Goal: Task Accomplishment & Management: Use online tool/utility

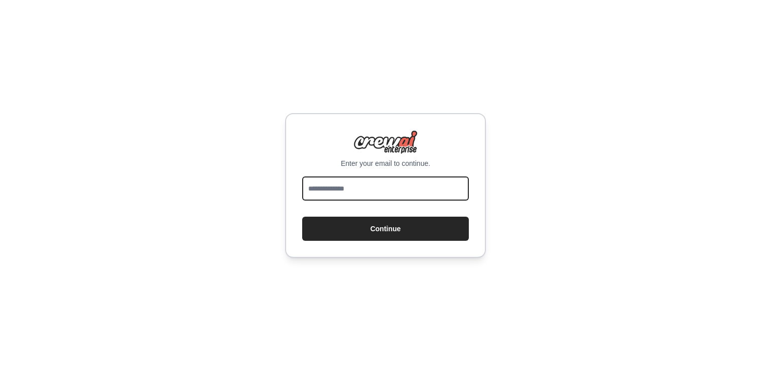
click at [364, 185] on input "email" at bounding box center [385, 188] width 167 height 24
type input "**********"
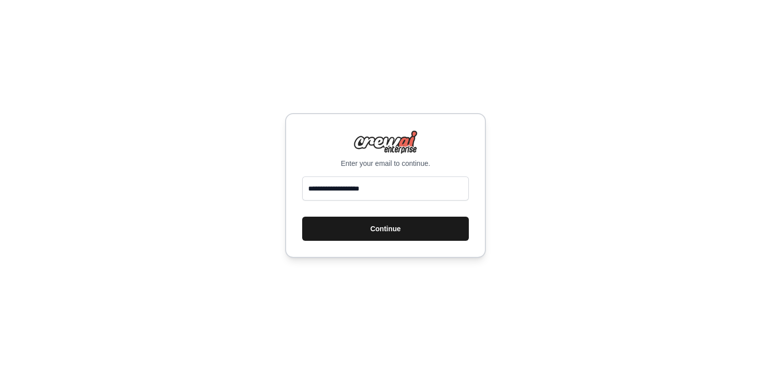
click at [382, 226] on button "Continue" at bounding box center [385, 228] width 167 height 24
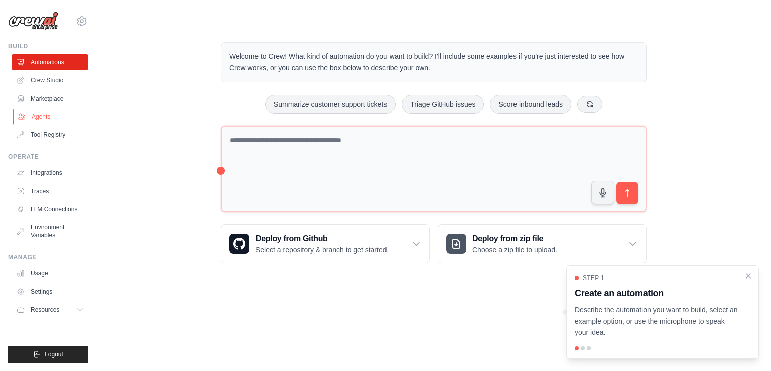
click at [31, 115] on link "Agents" at bounding box center [51, 116] width 76 height 16
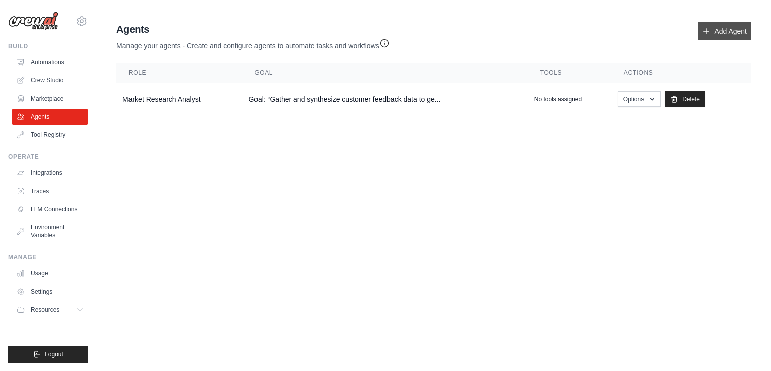
click at [731, 29] on link "Add Agent" at bounding box center [724, 31] width 53 height 18
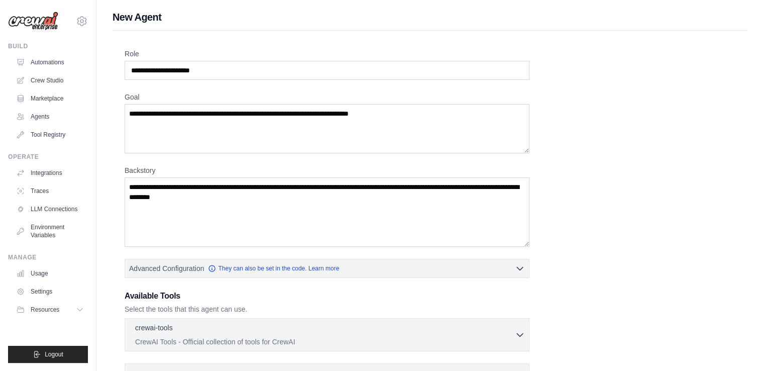
click at [709, 31] on div "Role Goal Backstory Advanced Configuration They can also be set in the code. Le…" at bounding box center [429, 280] width 635 height 498
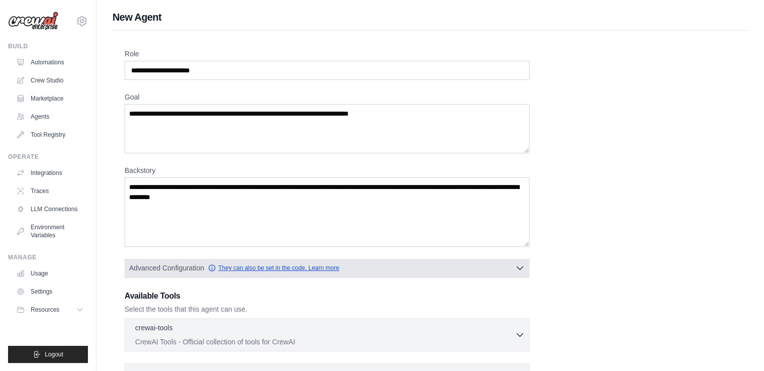
click at [288, 265] on link "They can also be set in the code. Learn more" at bounding box center [273, 268] width 131 height 8
